Goal: Task Accomplishment & Management: Manage account settings

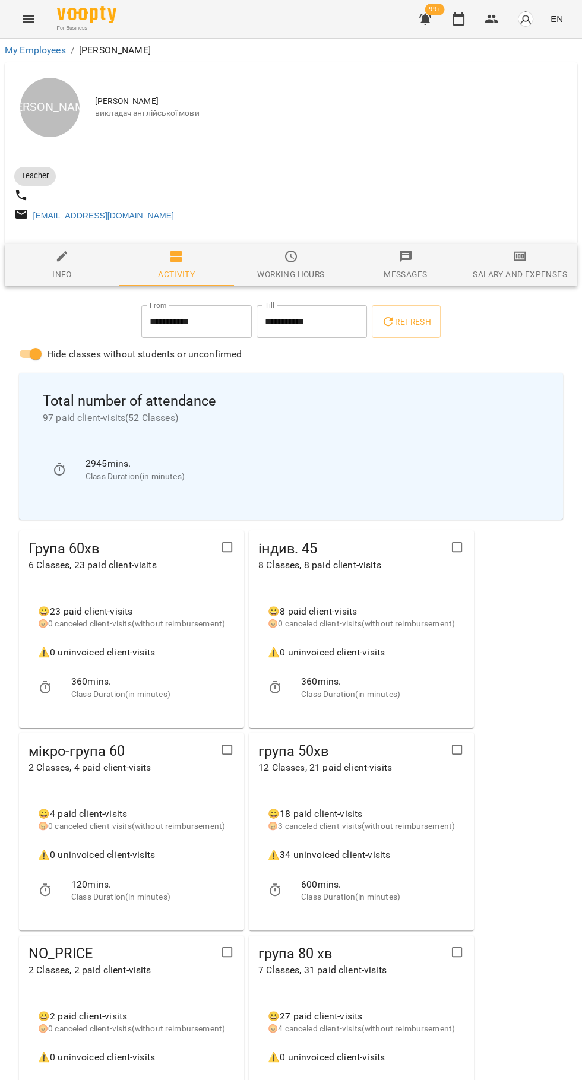
click at [459, 18] on icon "button" at bounding box center [458, 19] width 14 height 14
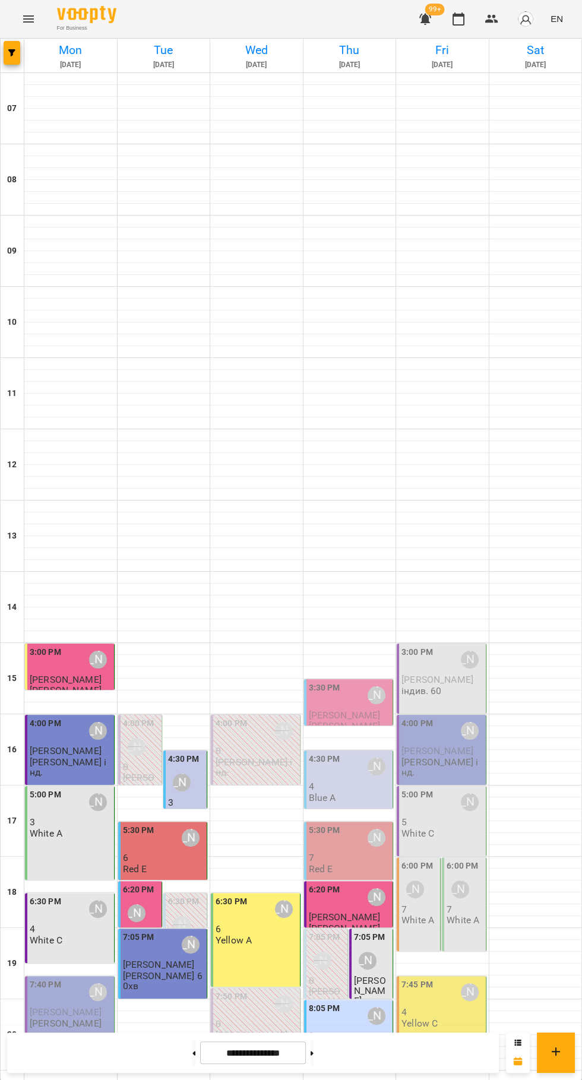
scroll to position [115, 0]
click at [257, 893] on div "6:30 PM [PERSON_NAME] 6 Yellow A" at bounding box center [256, 940] width 90 height 94
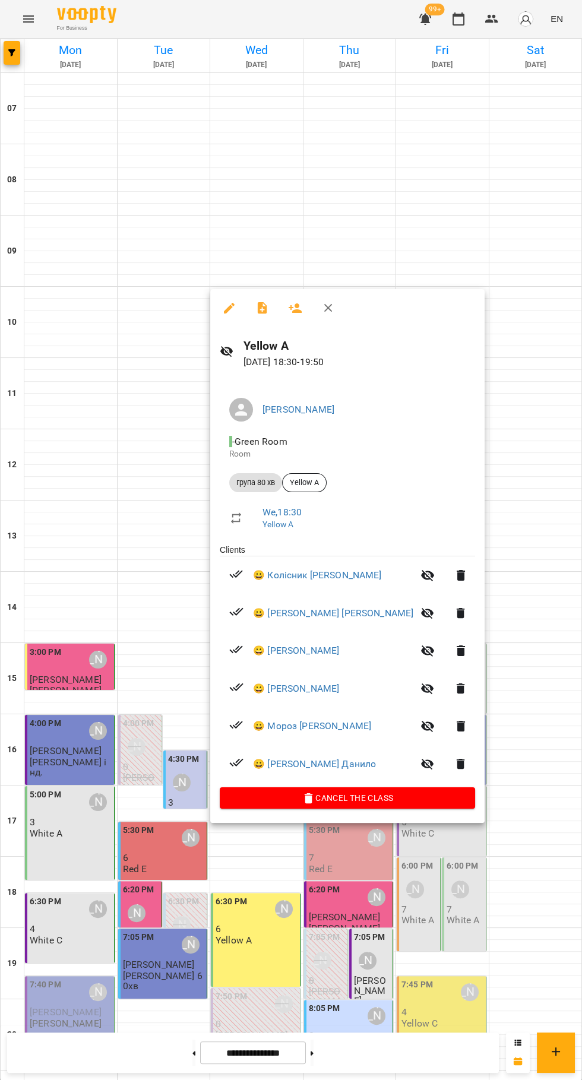
click at [262, 309] on icon "button" at bounding box center [262, 308] width 14 height 14
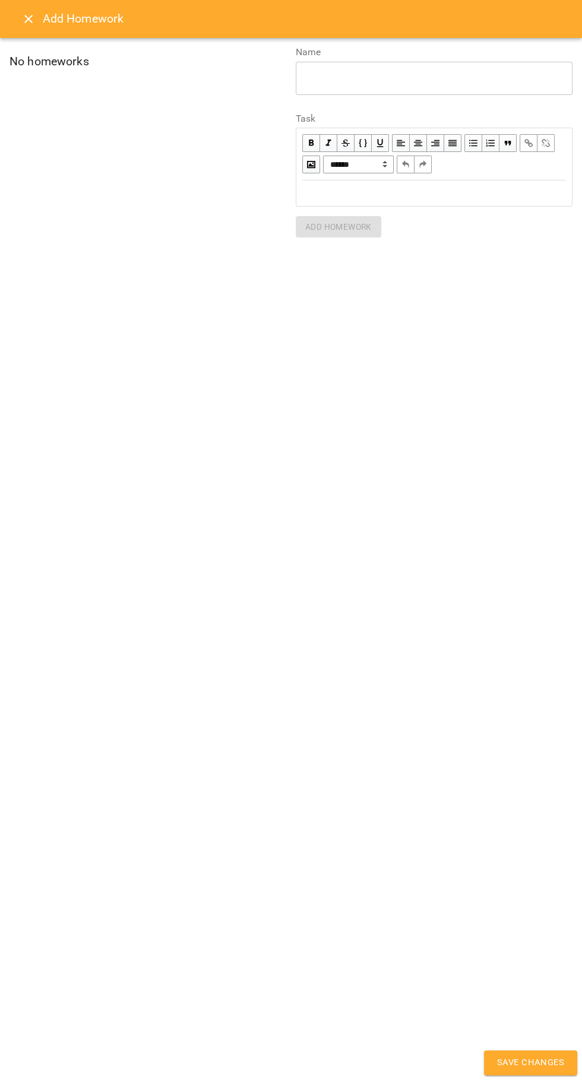
click at [322, 204] on div "Edit text" at bounding box center [434, 193] width 274 height 24
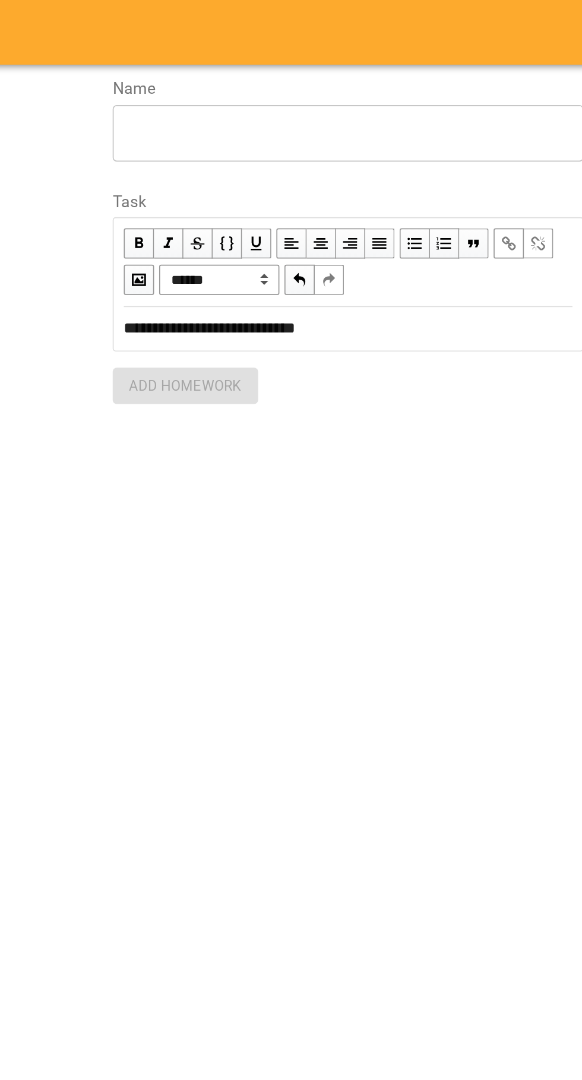
click at [314, 76] on textarea at bounding box center [434, 77] width 260 height 11
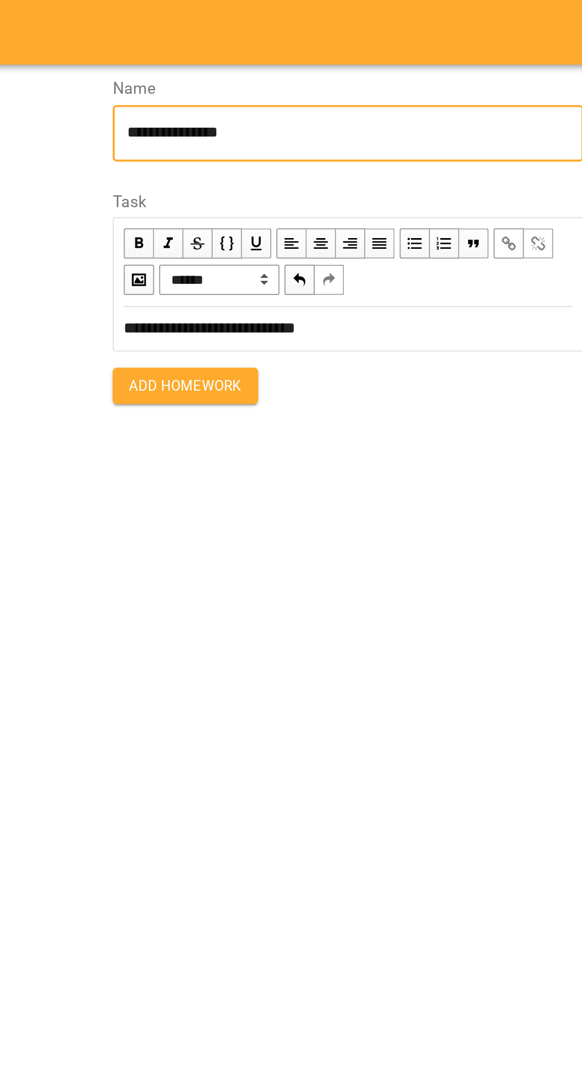
type textarea "**********"
click at [321, 228] on span "Add Homework" at bounding box center [338, 227] width 67 height 14
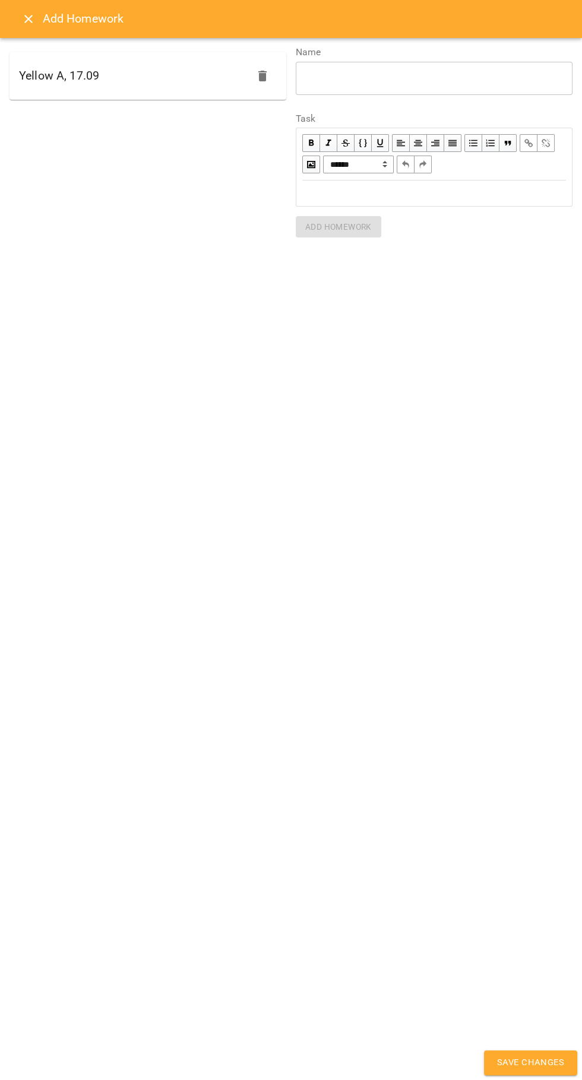
click at [531, 1066] on span "Save Changes" at bounding box center [530, 1062] width 67 height 15
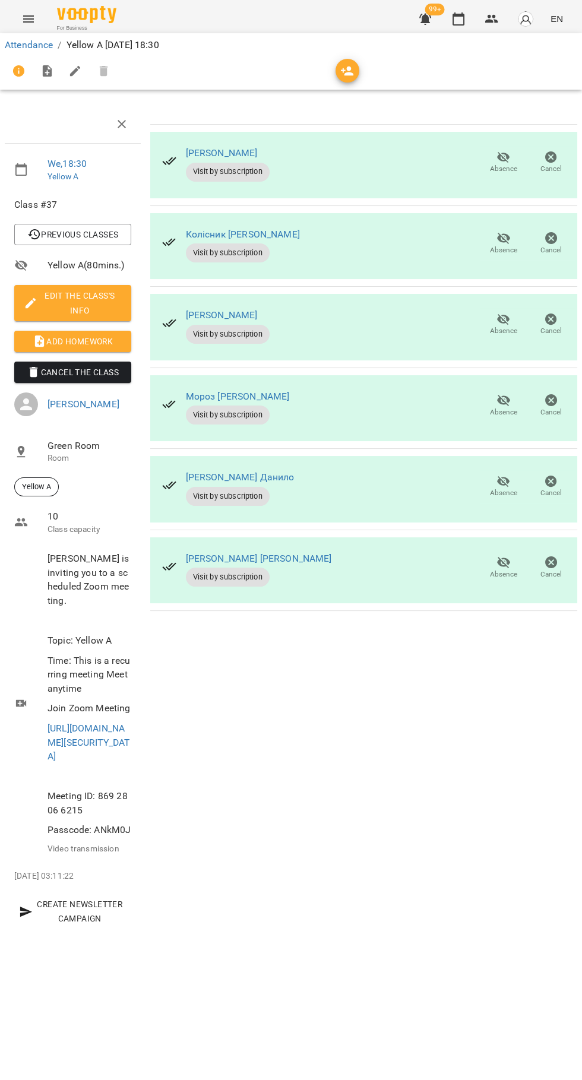
click at [542, 944] on div "Attendance / Yellow A [DATE] 18:30 We , 18:30 Yellow A Class #37 Previous Class…" at bounding box center [291, 491] width 582 height 905
click at [457, 19] on icon "button" at bounding box center [458, 19] width 14 height 14
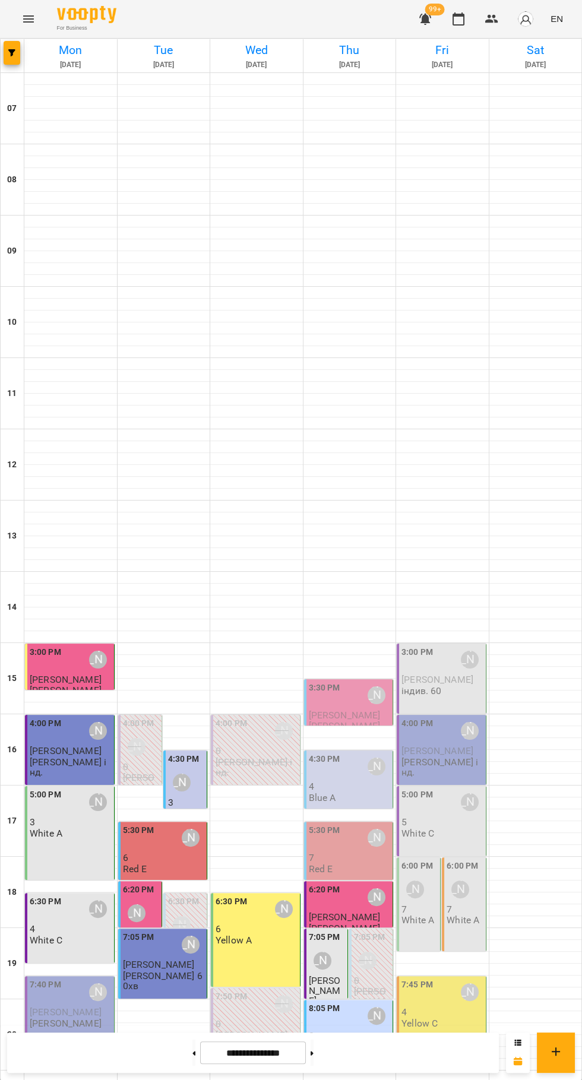
scroll to position [115, 0]
click at [245, 1019] on p "0" at bounding box center [257, 1024] width 82 height 10
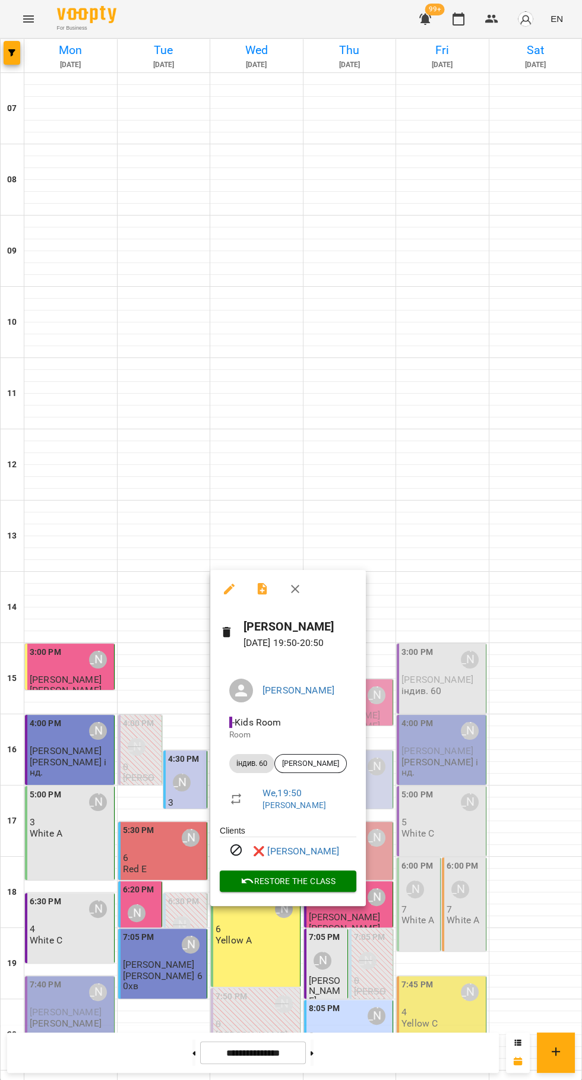
click at [354, 999] on div at bounding box center [291, 540] width 582 height 1080
